Goal: Navigation & Orientation: Find specific page/section

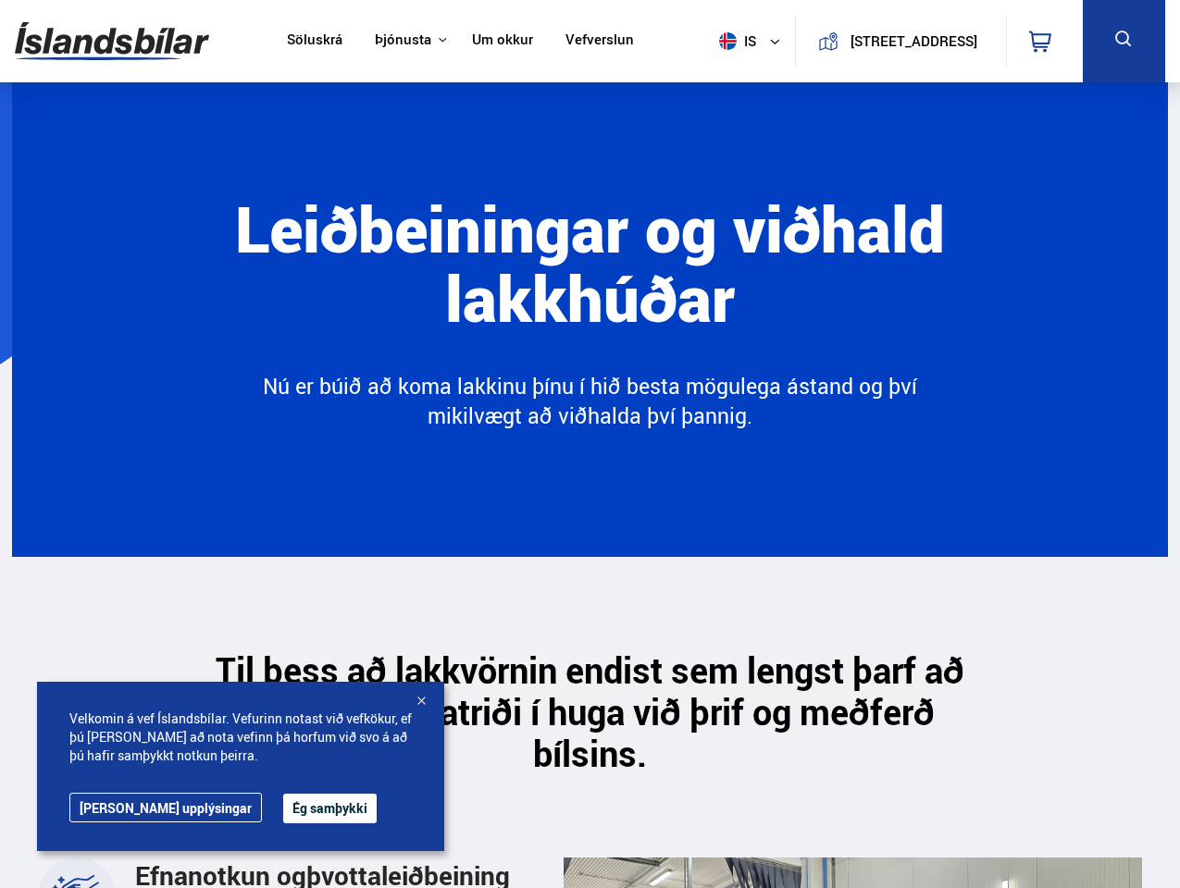
click at [112, 41] on img at bounding box center [112, 41] width 194 height 60
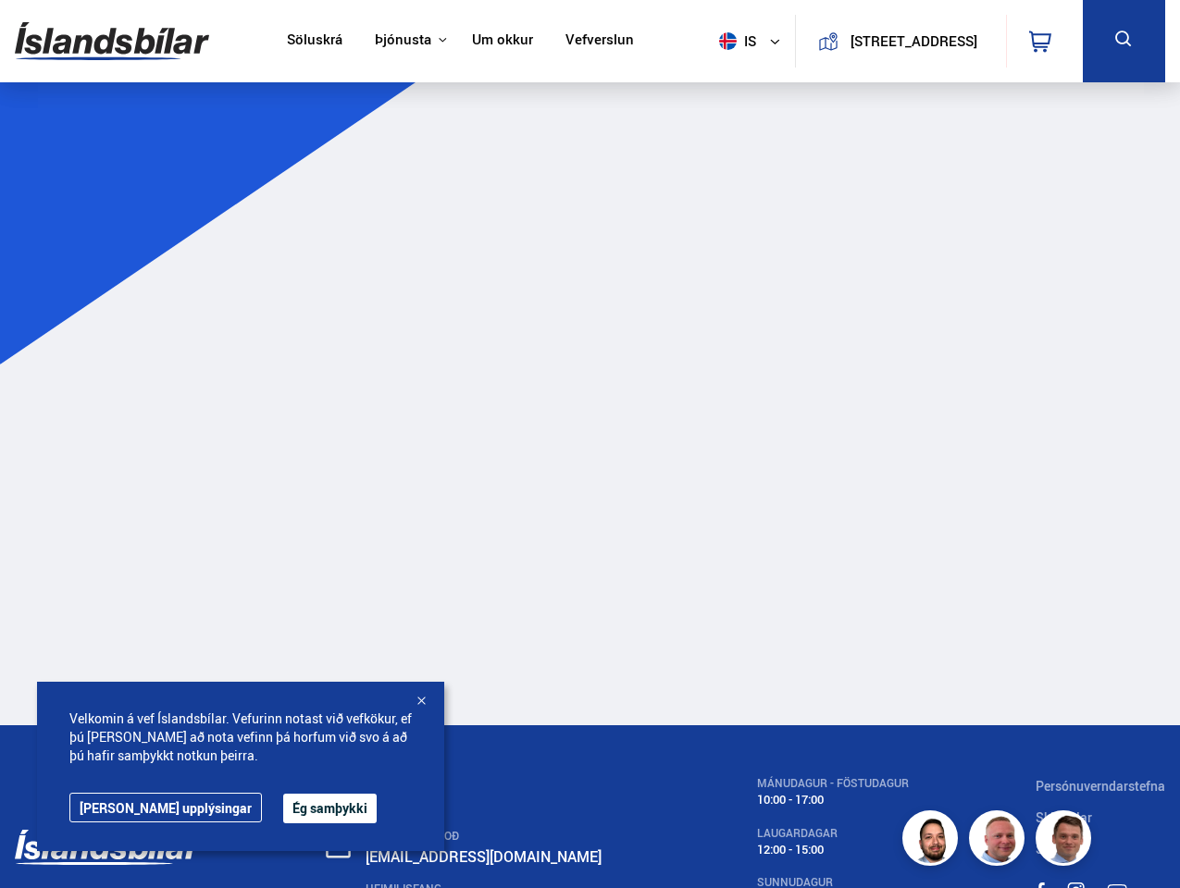
click at [731, 41] on span "is" at bounding box center [735, 41] width 46 height 18
click at [1044, 41] on icon at bounding box center [1040, 42] width 22 height 22
click at [1124, 41] on icon at bounding box center [1123, 39] width 23 height 23
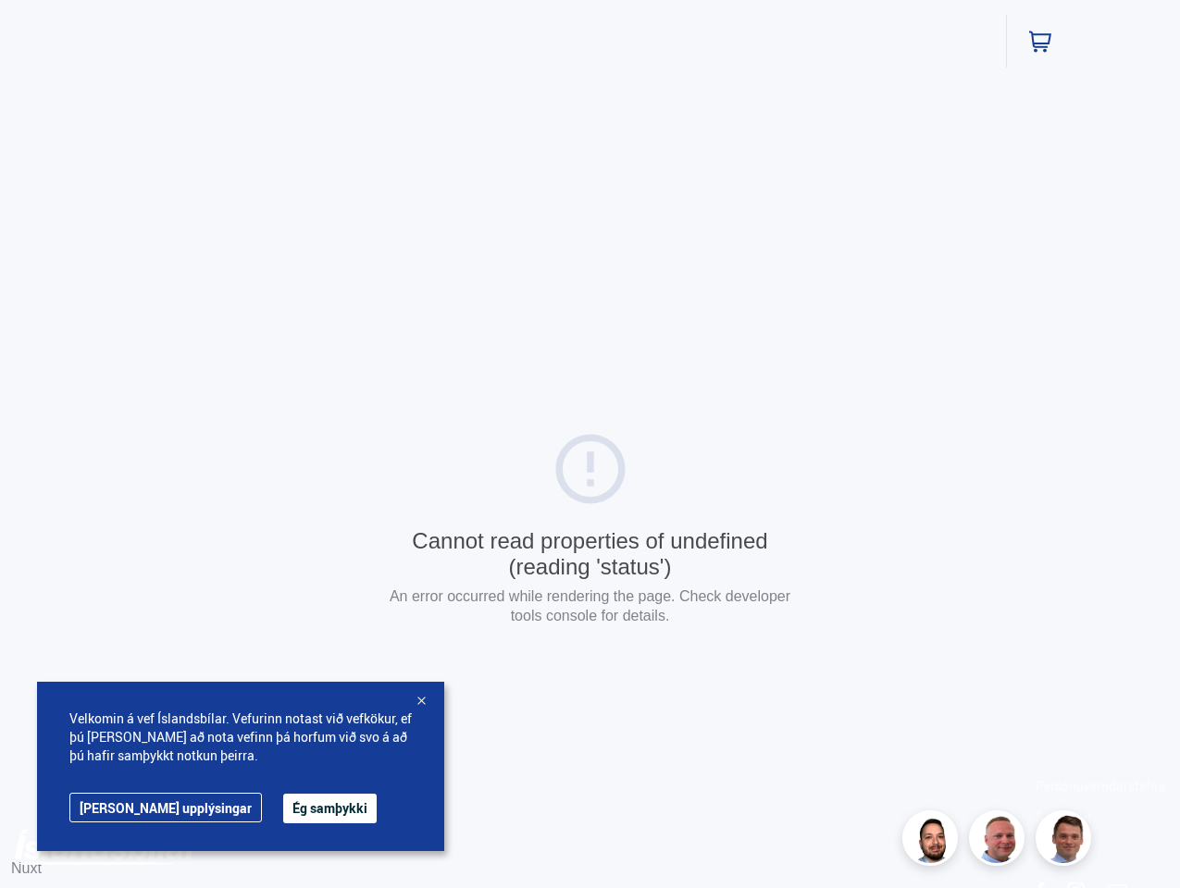
click at [283, 809] on button "Ég samþykki" at bounding box center [329, 809] width 93 height 30
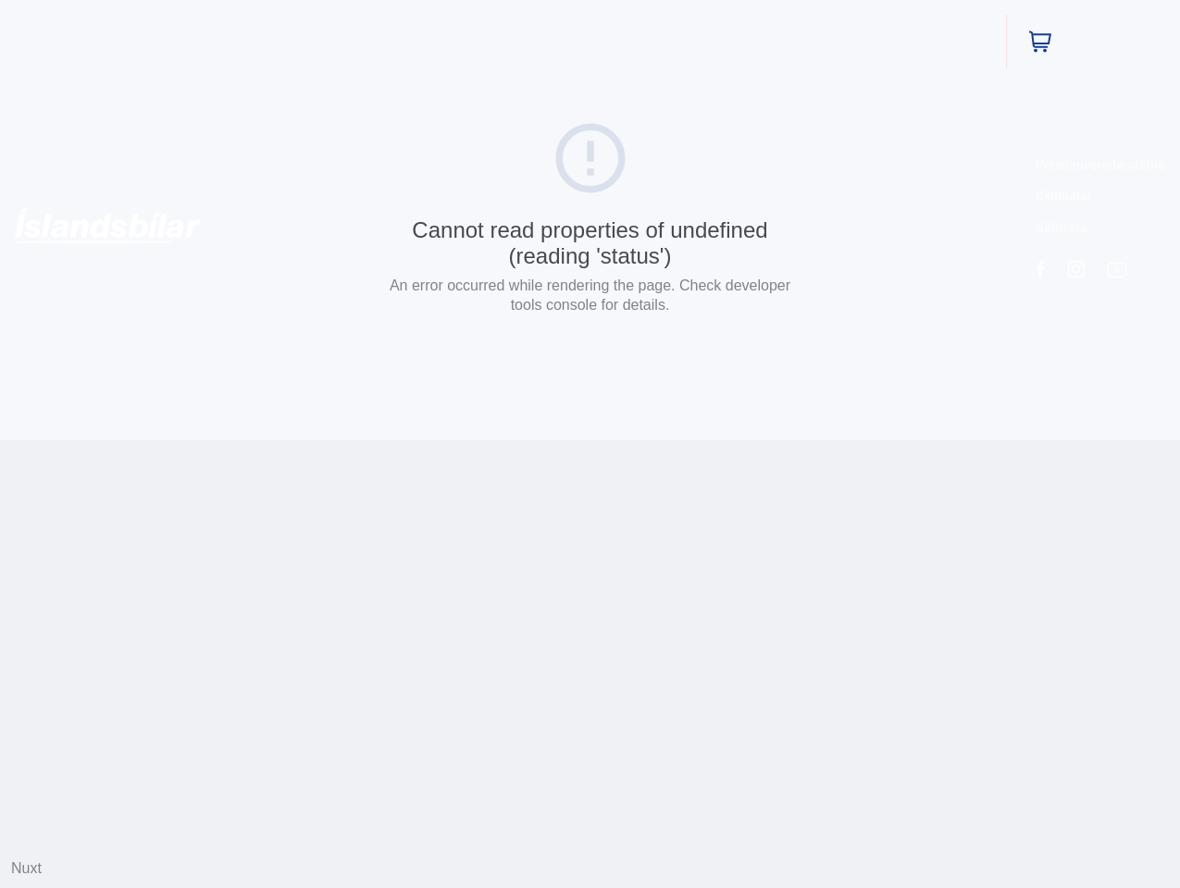
click at [421, 441] on html "Söluskrá Þjónusta Íslandsbílar [DOMAIN_NAME] Íslandsvörn Leiðbeiningar Um okkur…" at bounding box center [590, 220] width 1180 height 441
